Goal: Check status: Check status

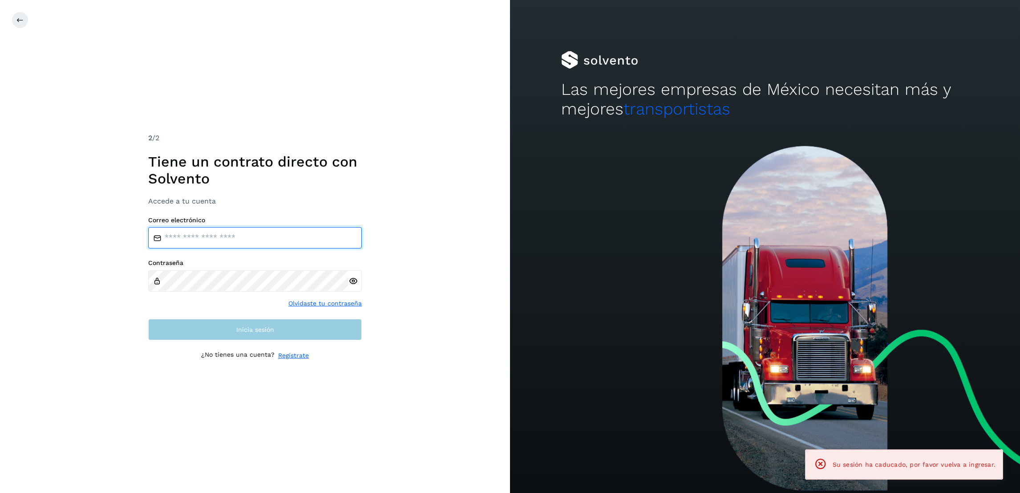
type input "**********"
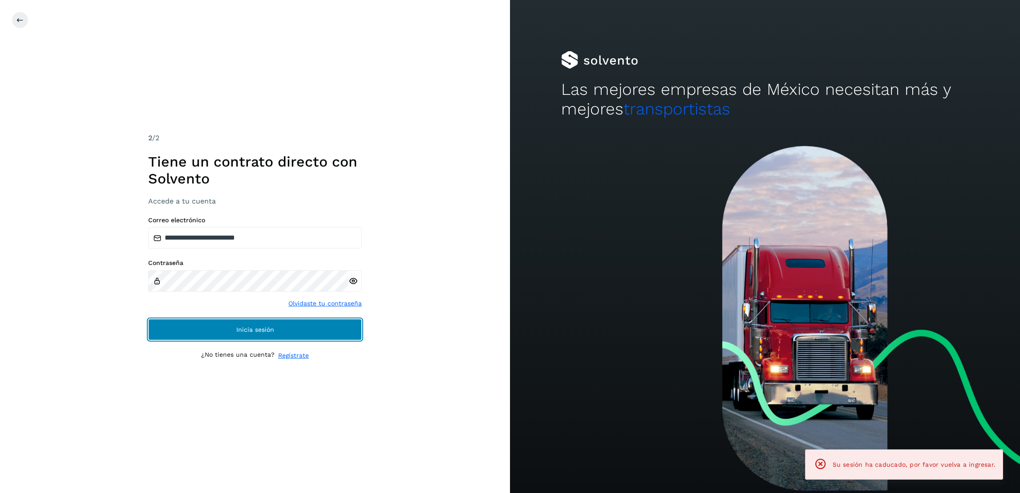
click at [253, 321] on button "Inicia sesión" at bounding box center [255, 329] width 214 height 21
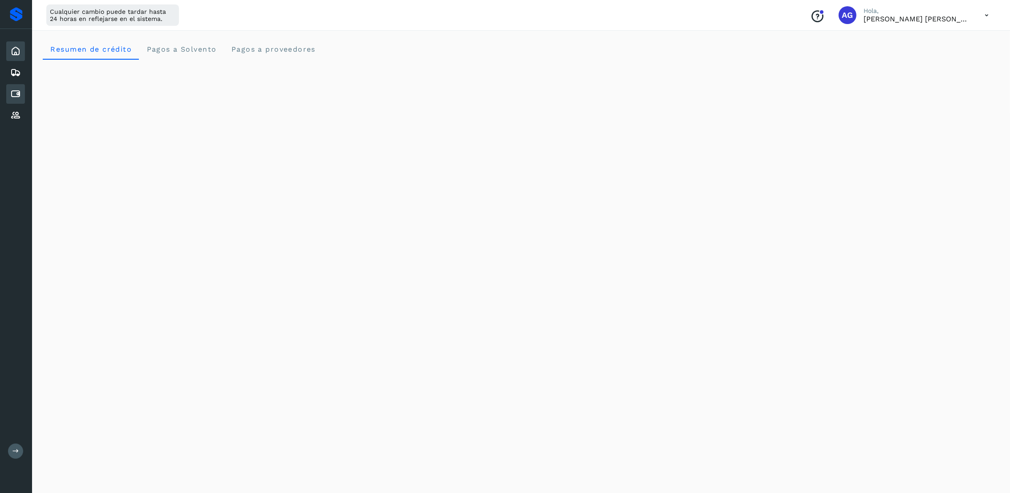
click at [24, 93] on div "Cuentas por pagar" at bounding box center [15, 94] width 19 height 20
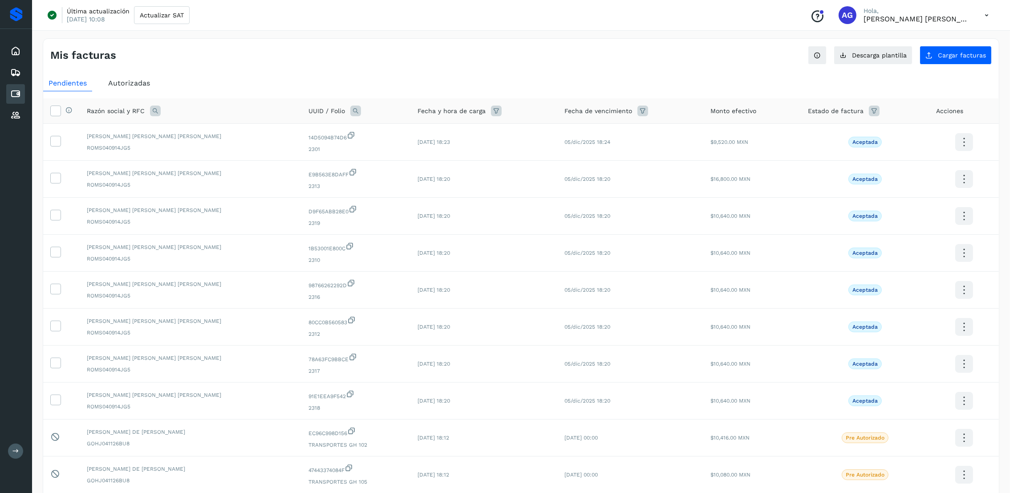
click at [146, 85] on span "Autorizadas" at bounding box center [129, 83] width 42 height 8
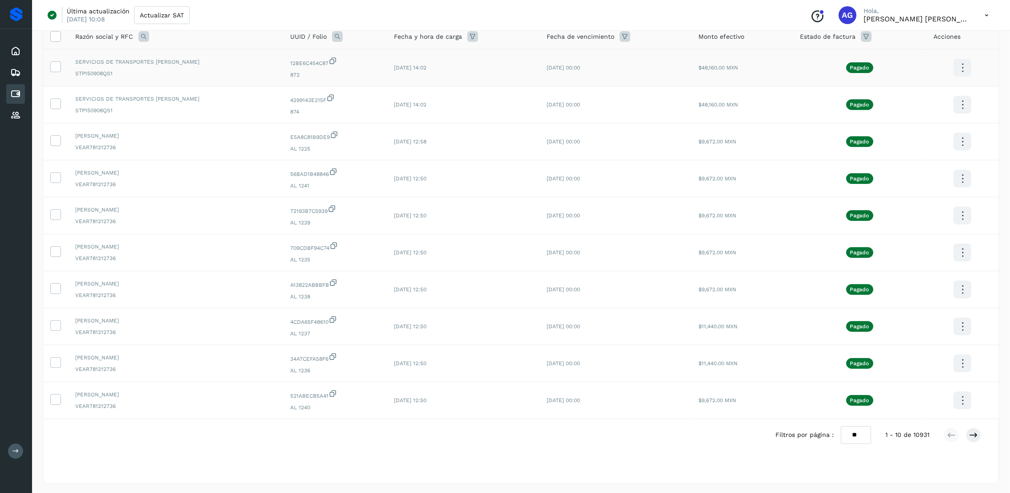
scroll to position [77, 0]
click at [967, 438] on div at bounding box center [962, 433] width 37 height 15
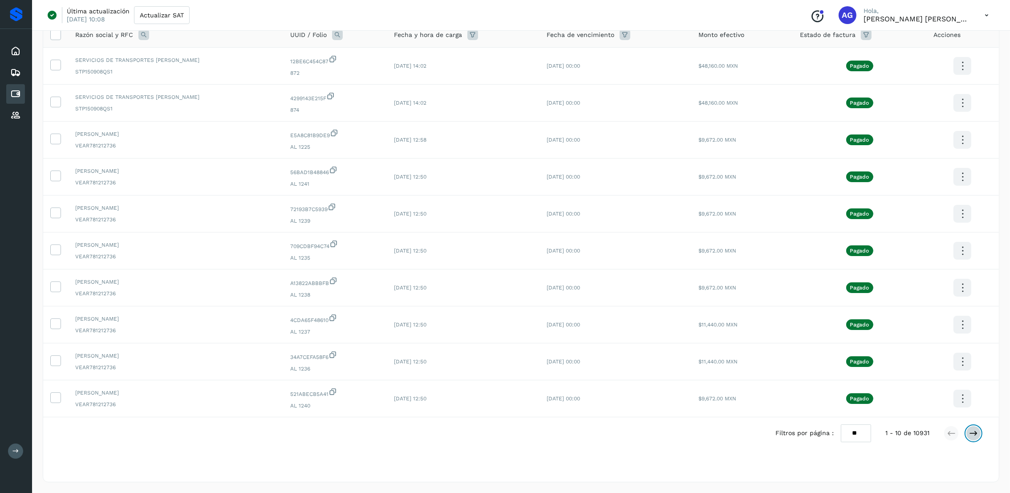
click at [971, 435] on icon at bounding box center [973, 433] width 9 height 9
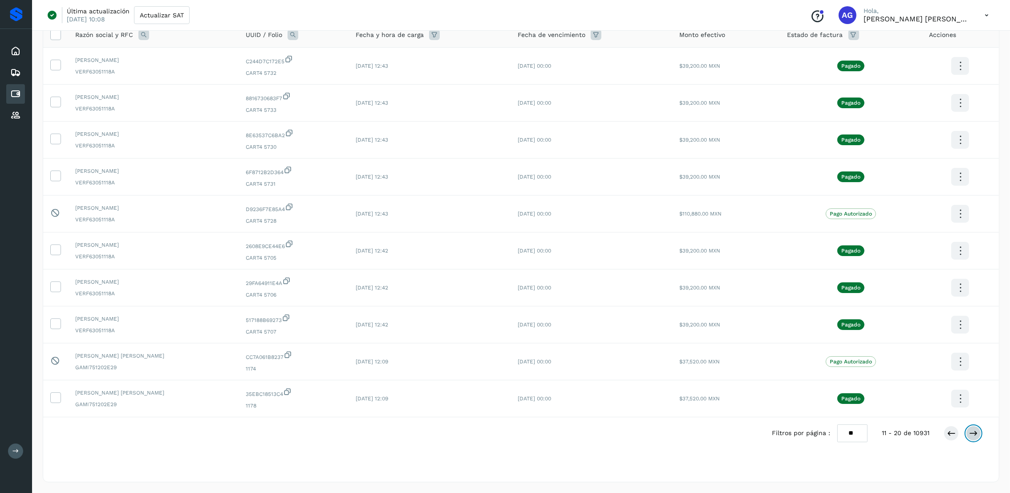
click at [981, 432] on button at bounding box center [973, 433] width 15 height 15
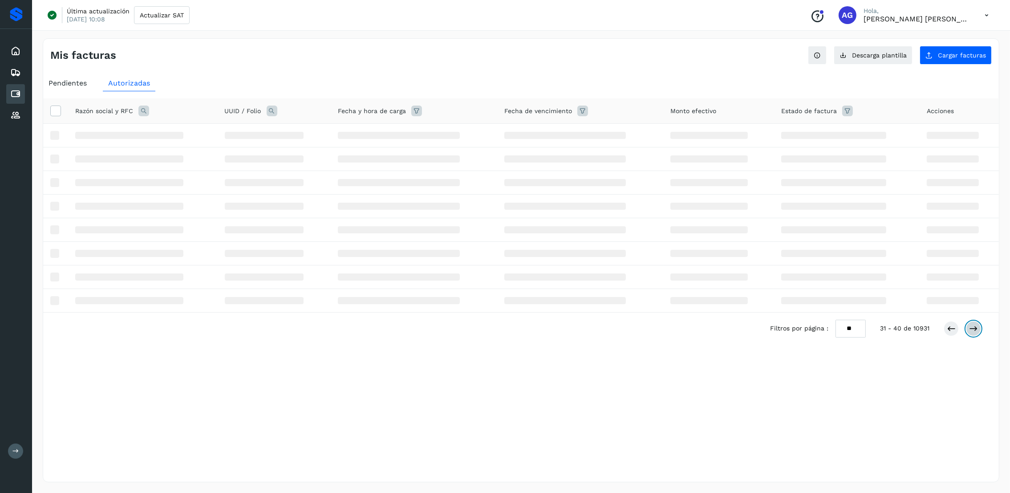
scroll to position [0, 0]
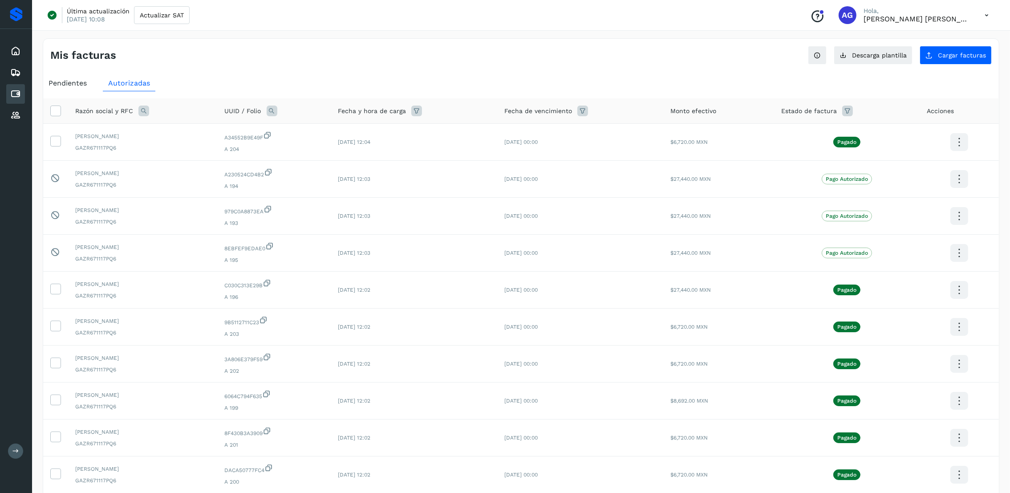
click at [139, 114] on icon at bounding box center [143, 111] width 11 height 11
click at [191, 150] on input "text" at bounding box center [202, 148] width 110 height 14
type input "********"
click at [202, 167] on button "Buscar" at bounding box center [224, 171] width 65 height 18
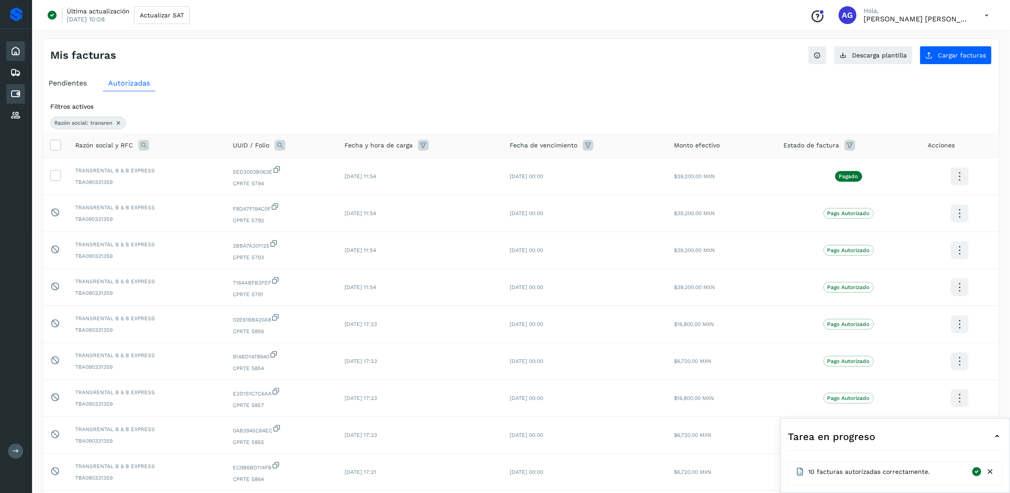
click at [18, 44] on div "Inicio" at bounding box center [15, 51] width 19 height 20
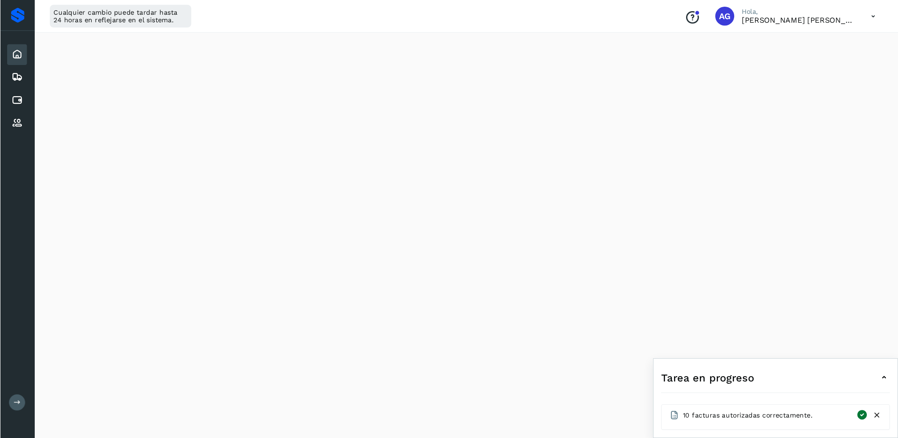
scroll to position [197, 0]
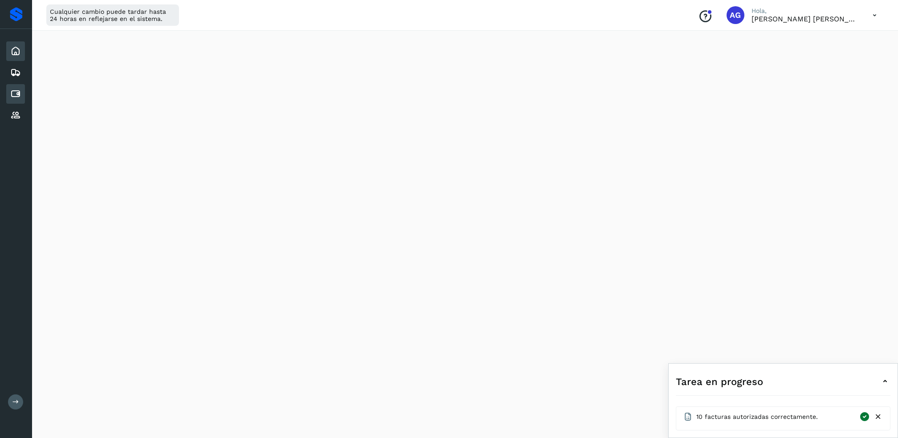
click at [14, 92] on icon at bounding box center [15, 94] width 11 height 11
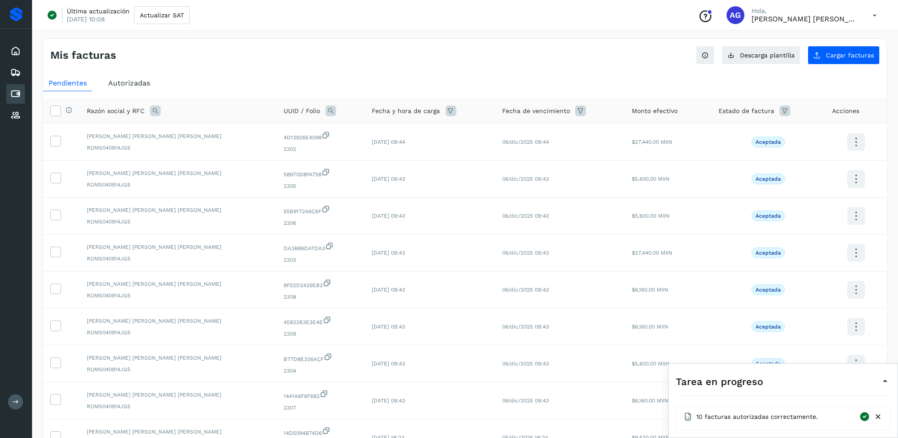
click at [129, 78] on div "Autorizadas" at bounding box center [129, 83] width 53 height 16
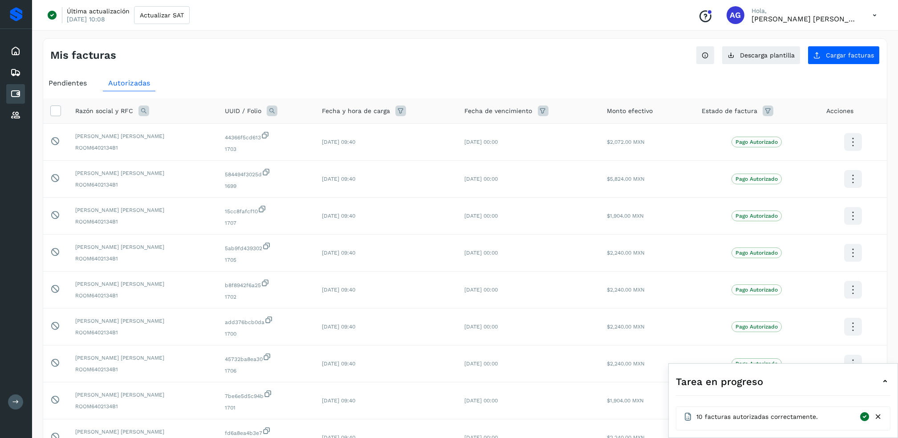
click at [148, 111] on icon at bounding box center [143, 111] width 11 height 11
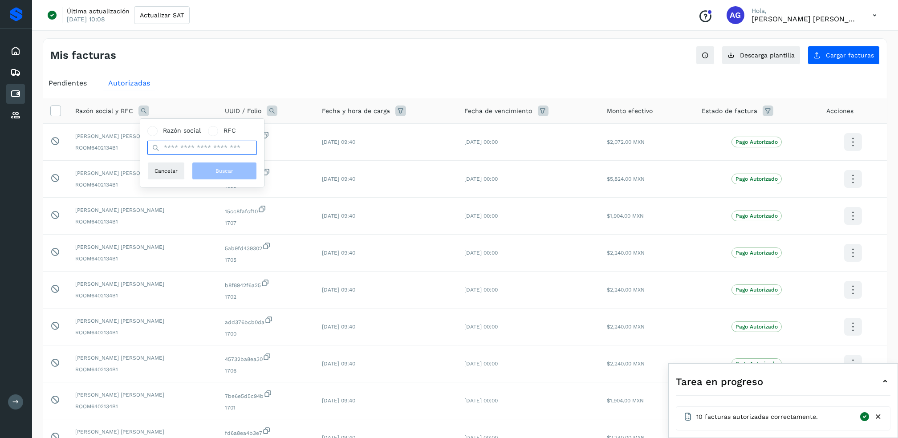
click at [194, 148] on input "text" at bounding box center [202, 148] width 110 height 14
click at [239, 145] on input "******" at bounding box center [202, 148] width 110 height 14
type input "********"
click at [236, 166] on button "Buscar" at bounding box center [224, 171] width 65 height 18
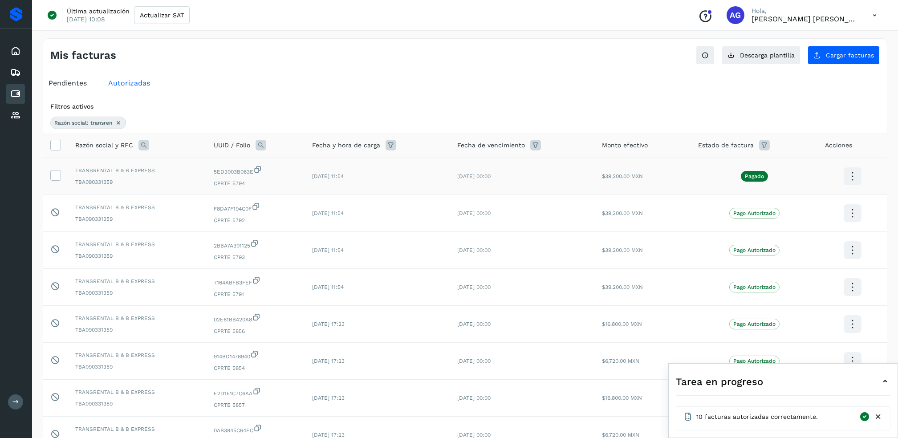
click at [857, 180] on icon at bounding box center [852, 176] width 21 height 21
click at [795, 203] on button "CEP" at bounding box center [808, 202] width 106 height 17
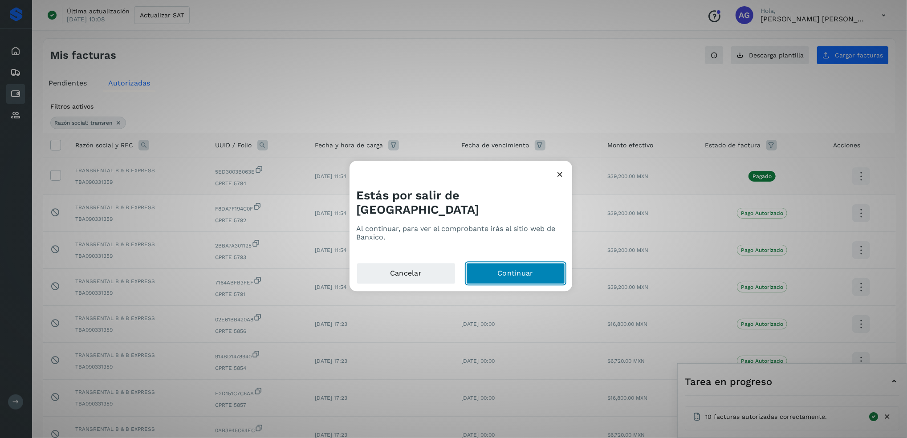
drag, startPoint x: 501, startPoint y: 255, endPoint x: 502, endPoint y: 261, distance: 5.9
click at [502, 263] on button "Continuar" at bounding box center [515, 273] width 99 height 21
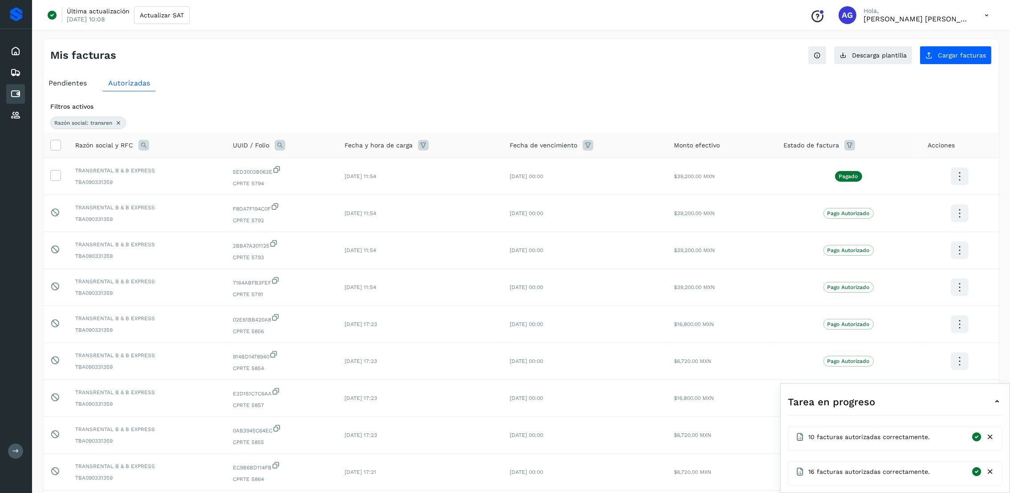
click at [142, 144] on icon at bounding box center [143, 145] width 11 height 11
click at [121, 129] on div "Razón social: transren" at bounding box center [88, 123] width 76 height 12
click at [119, 124] on icon at bounding box center [118, 122] width 7 height 7
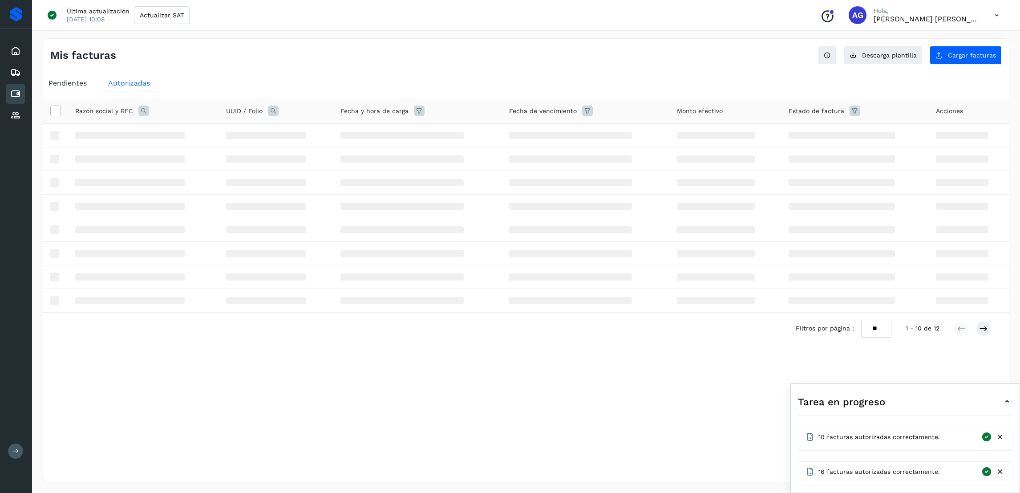
click at [140, 113] on icon at bounding box center [143, 111] width 11 height 11
click at [200, 152] on input "text" at bounding box center [202, 148] width 110 height 14
type input "*****"
click at [225, 171] on span "Buscar" at bounding box center [224, 171] width 18 height 8
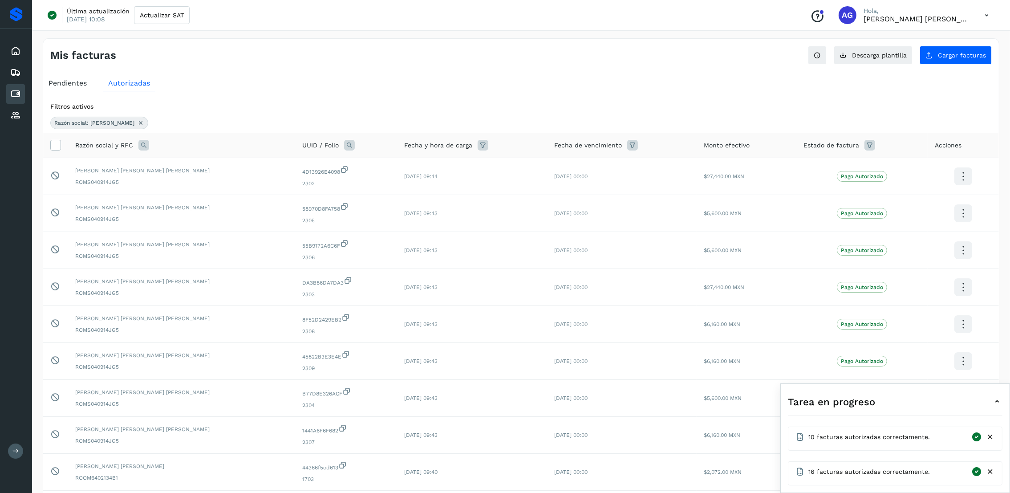
click at [140, 147] on icon at bounding box center [143, 145] width 11 height 11
click at [106, 123] on div "Razón social: [PERSON_NAME]" at bounding box center [99, 123] width 98 height 12
click at [137, 123] on icon at bounding box center [140, 122] width 7 height 7
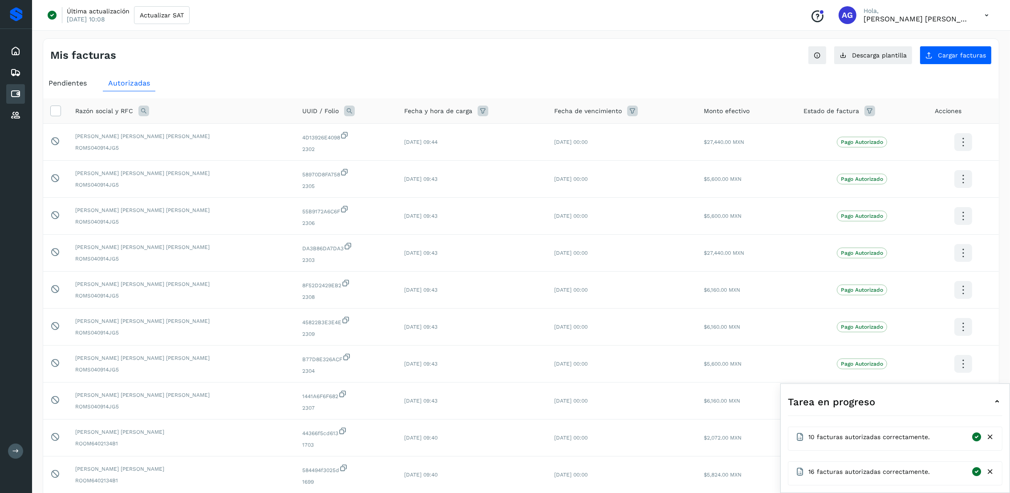
click at [142, 113] on icon at bounding box center [143, 111] width 11 height 11
click at [231, 147] on input "text" at bounding box center [202, 148] width 110 height 14
type input "*****"
click at [231, 170] on span "Buscar" at bounding box center [224, 171] width 18 height 8
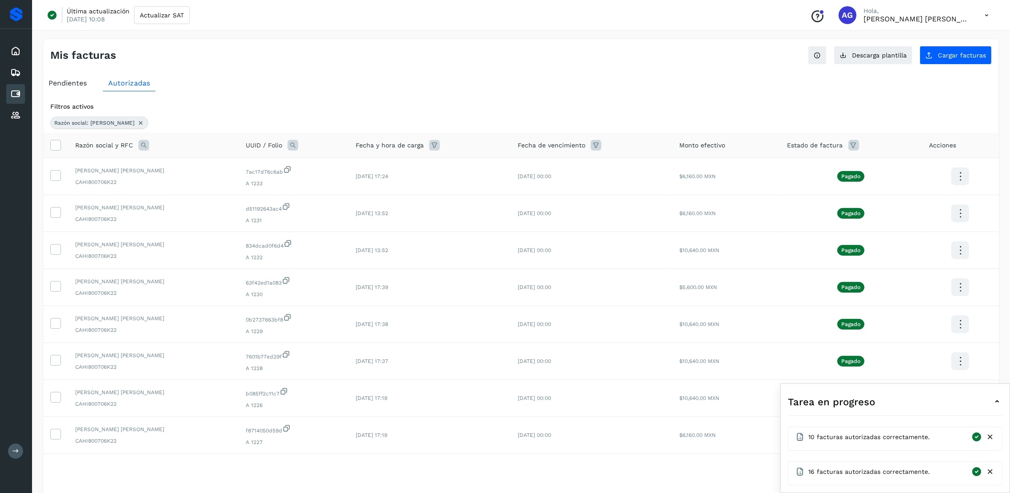
click at [78, 79] on span "Pendientes" at bounding box center [68, 83] width 38 height 8
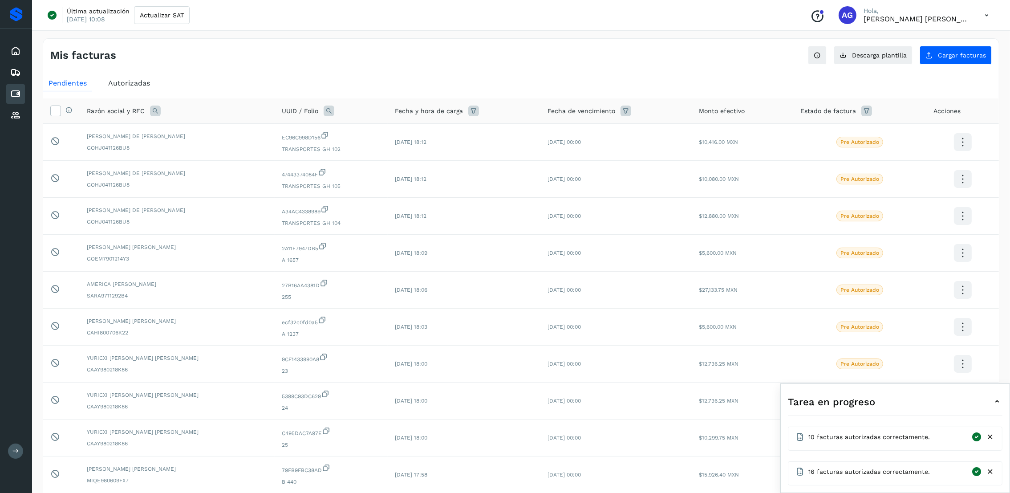
click at [998, 402] on icon at bounding box center [997, 401] width 11 height 11
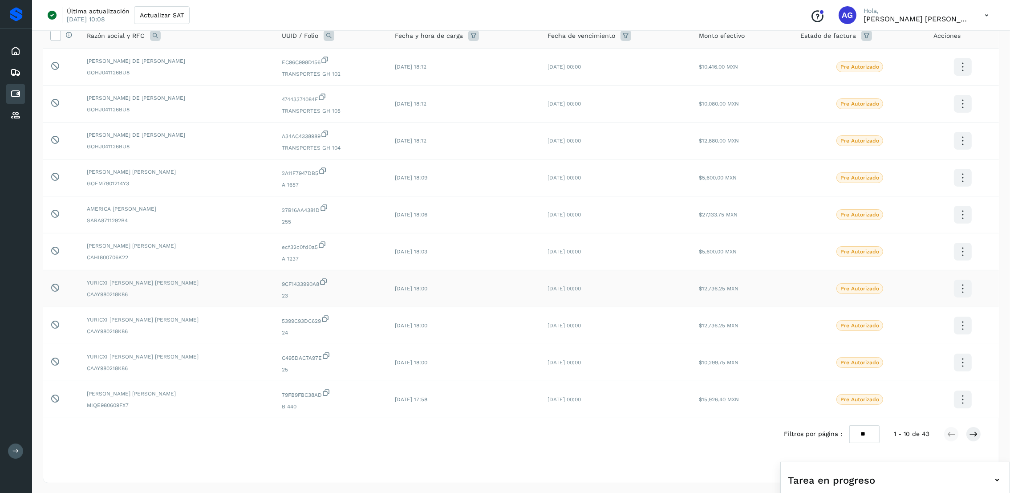
scroll to position [77, 0]
click at [978, 432] on button at bounding box center [973, 433] width 15 height 15
